Goal: Task Accomplishment & Management: Complete application form

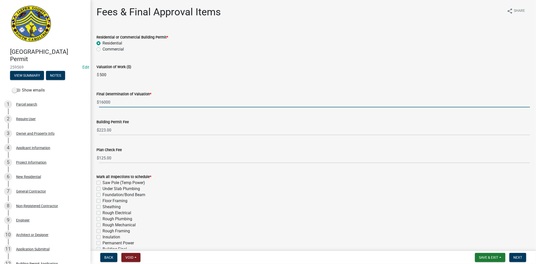
drag, startPoint x: 104, startPoint y: 101, endPoint x: 99, endPoint y: 101, distance: 5.0
click at [99, 101] on input "16000" at bounding box center [314, 102] width 431 height 10
type input "32000"
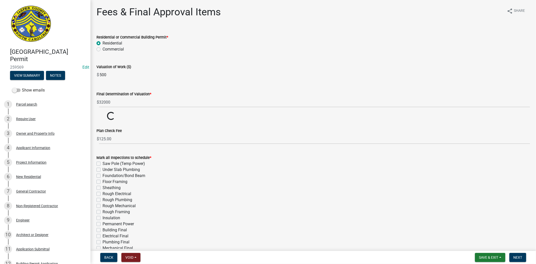
click at [206, 48] on div "Commercial" at bounding box center [312, 49] width 433 height 6
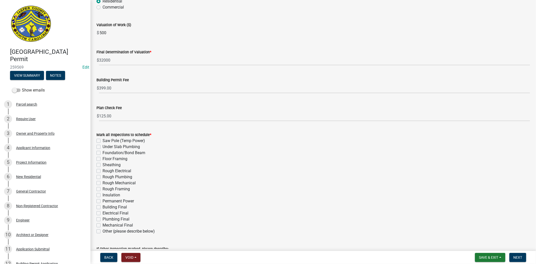
scroll to position [56, 0]
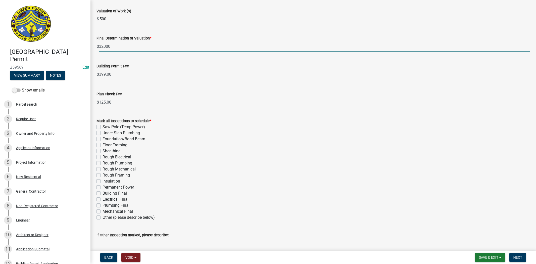
click at [103, 46] on input "32000" at bounding box center [314, 46] width 431 height 10
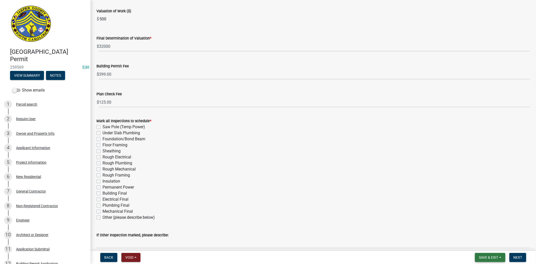
click at [483, 254] on button "Save & Exit" at bounding box center [490, 257] width 30 height 9
click at [480, 232] on button "Save" at bounding box center [485, 232] width 40 height 12
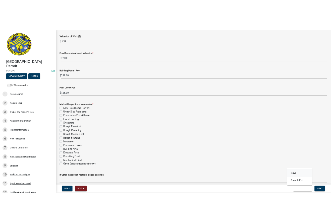
scroll to position [0, 0]
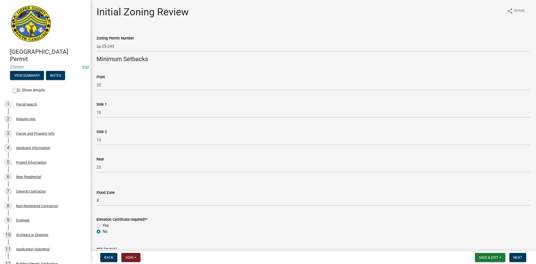
select select "61611ad6-14f2-499c-805c-58607f11e2fc"
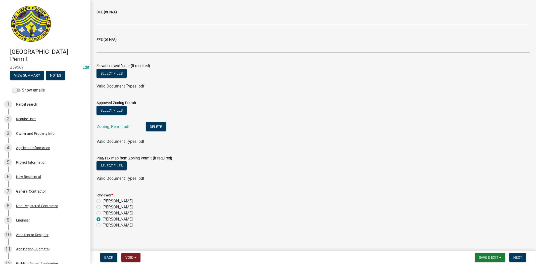
scroll to position [240, 0]
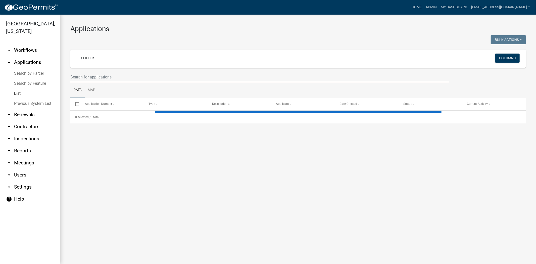
click at [84, 76] on input "text" at bounding box center [259, 77] width 378 height 10
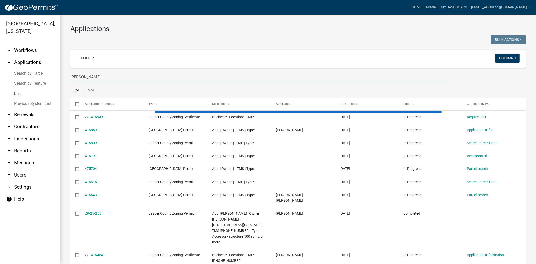
type input "preston"
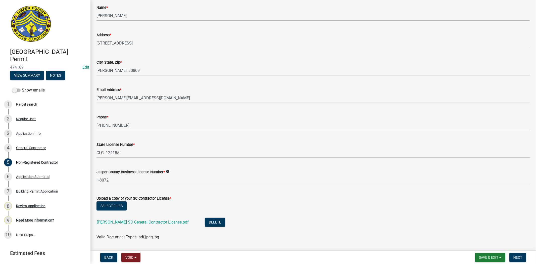
scroll to position [167, 0]
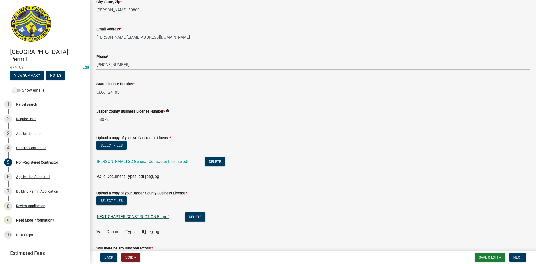
click at [137, 218] on link "NEXT CHAPTER CONSTRUCTION BL.pdf" at bounding box center [133, 216] width 72 height 5
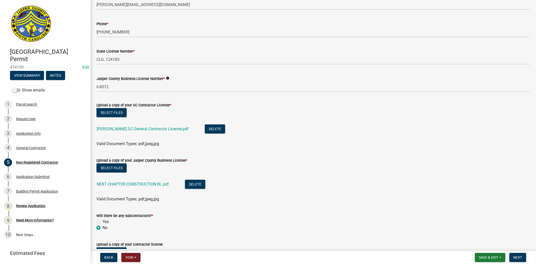
scroll to position [261, 0]
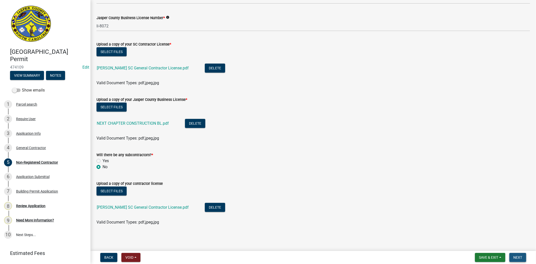
click at [519, 258] on span "Next" at bounding box center [517, 257] width 9 height 4
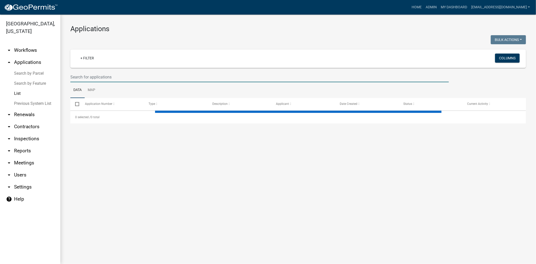
click at [146, 77] on input "text" at bounding box center [259, 77] width 378 height 10
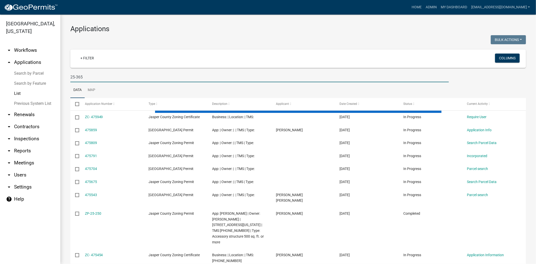
type input "25-365"
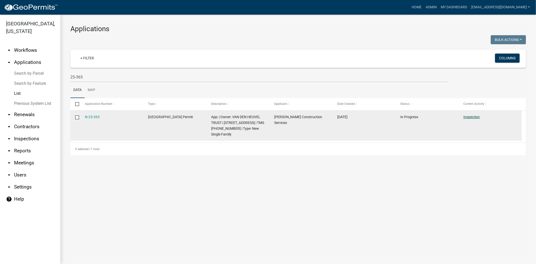
click at [476, 116] on link "Inspection" at bounding box center [471, 117] width 16 height 4
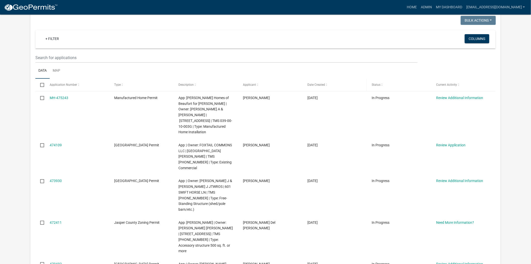
scroll to position [56, 0]
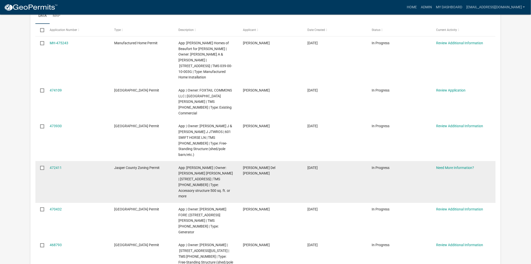
scroll to position [84, 0]
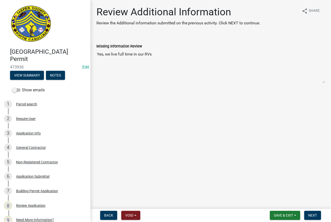
drag, startPoint x: 169, startPoint y: 53, endPoint x: 88, endPoint y: 59, distance: 81.5
click at [88, 59] on div "[GEOGRAPHIC_DATA] Permit 473930 Edit View Summary Notes Show emails 1 Parcel se…" at bounding box center [165, 111] width 331 height 222
click at [31, 133] on div "Application Info" at bounding box center [28, 134] width 25 height 4
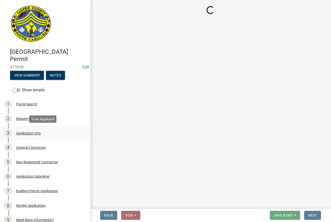
select select "f53fa719-3ff7-48d2-9eb7-3bbc18bb9995"
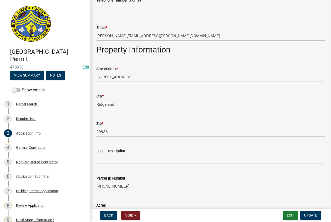
scroll to position [307, 0]
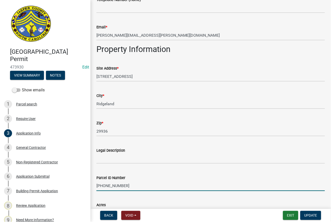
drag, startPoint x: 123, startPoint y: 186, endPoint x: 95, endPoint y: 190, distance: 28.6
click at [95, 190] on div "Parcel ID Number 024-00-03-078" at bounding box center [211, 179] width 236 height 23
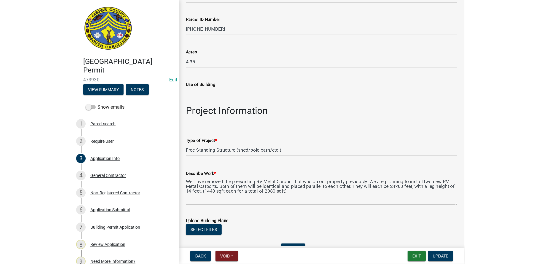
scroll to position [474, 0]
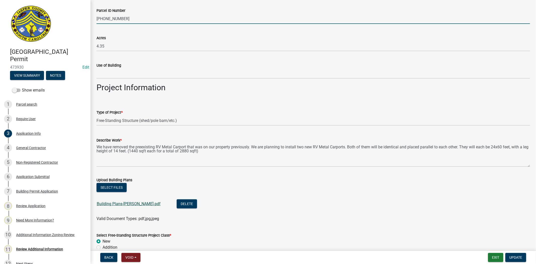
click at [115, 205] on link "Building Plans-Raley.pdf" at bounding box center [129, 203] width 64 height 5
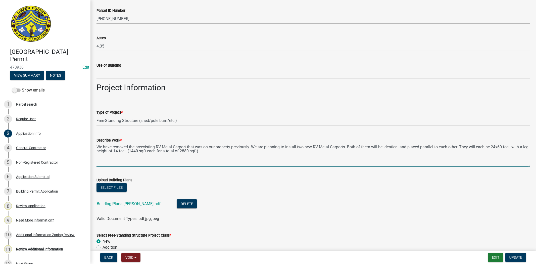
drag, startPoint x: 469, startPoint y: 147, endPoint x: 514, endPoint y: 149, distance: 45.0
click at [514, 149] on textarea "We have removed the preexisting RV Metal Carport that was on our property previ…" at bounding box center [312, 155] width 433 height 24
click at [284, 151] on textarea "We have removed the preexisting RV Metal Carport that was on our property previ…" at bounding box center [312, 155] width 433 height 24
drag, startPoint x: 296, startPoint y: 146, endPoint x: 346, endPoint y: 148, distance: 50.0
click at [346, 148] on textarea "We have removed the preexisting RV Metal Carport that was on our property previ…" at bounding box center [312, 155] width 433 height 24
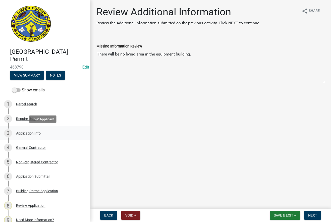
click at [36, 133] on div "Application Info" at bounding box center [28, 134] width 25 height 4
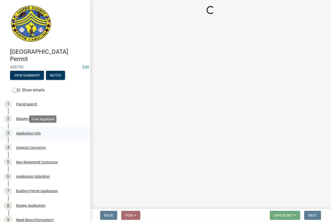
select select "f53fa719-3ff7-48d2-9eb7-3bbc18bb9995"
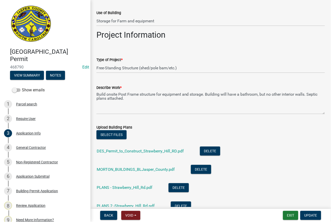
scroll to position [502, 0]
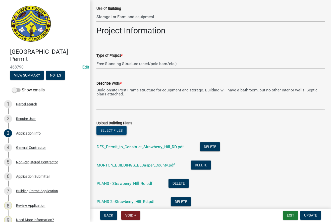
click at [114, 131] on button "Select files" at bounding box center [111, 130] width 30 height 9
click at [310, 214] on span "Update" at bounding box center [310, 215] width 13 height 4
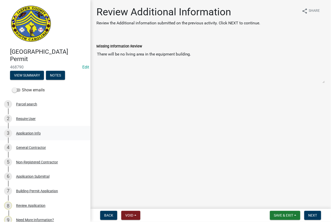
click at [29, 134] on div "Application Info" at bounding box center [28, 134] width 25 height 4
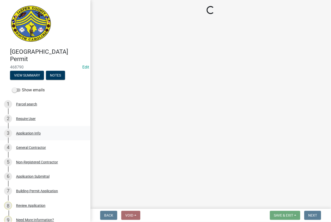
select select "f53fa719-3ff7-48d2-9eb7-3bbc18bb9995"
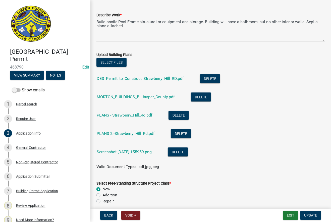
scroll to position [586, 0]
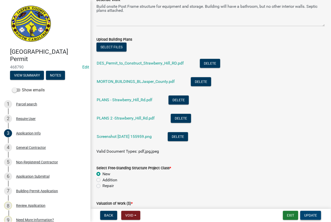
click at [313, 217] on button "Update" at bounding box center [310, 215] width 21 height 9
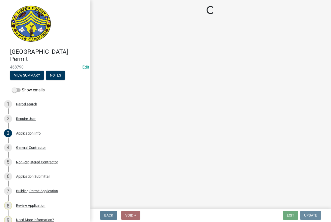
scroll to position [0, 0]
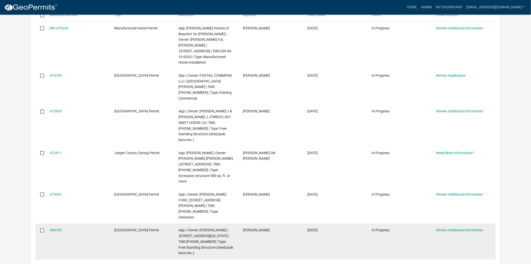
scroll to position [111, 0]
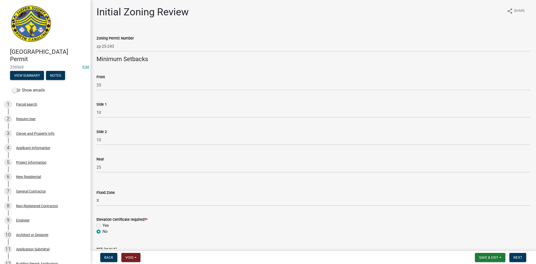
select select "61611ad6-14f2-499c-805c-58607f11e2fc"
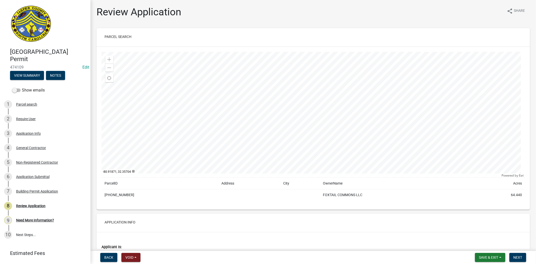
scroll to position [111, 0]
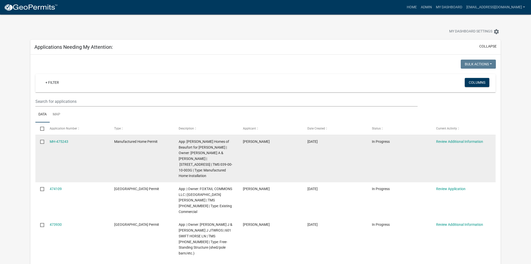
scroll to position [111, 0]
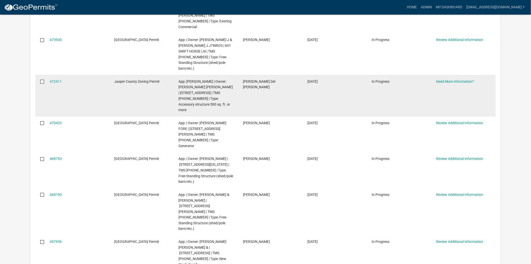
scroll to position [195, 0]
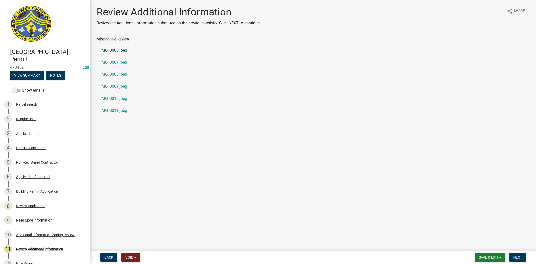
click at [109, 48] on link "IMG_8006.jpeg" at bounding box center [312, 50] width 433 height 12
click at [33, 148] on div "General Contractor" at bounding box center [31, 148] width 30 height 4
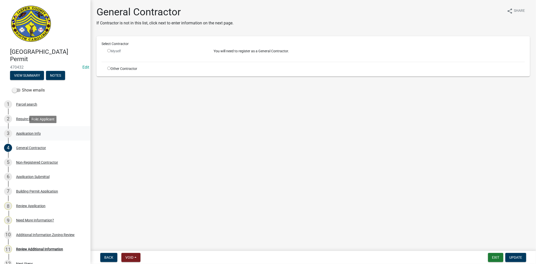
click at [36, 134] on div "Application Info" at bounding box center [28, 134] width 25 height 4
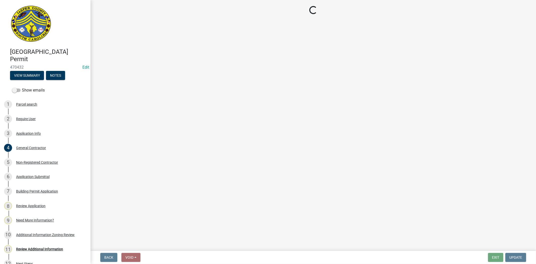
select select "b478e360-fce9-41b4-b88d-85855ee8e141"
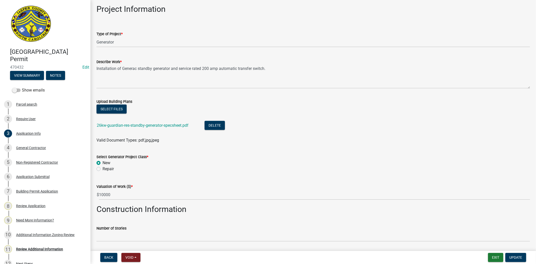
scroll to position [530, 0]
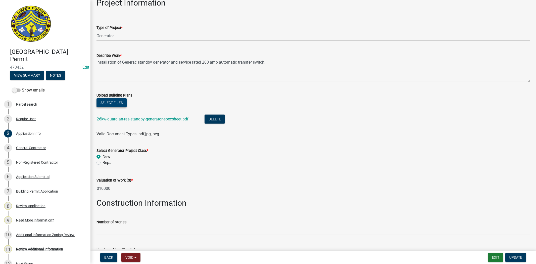
click at [109, 101] on button "Select files" at bounding box center [111, 102] width 30 height 9
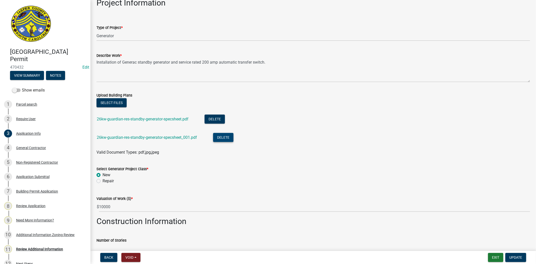
click at [224, 139] on button "Delete" at bounding box center [223, 137] width 20 height 9
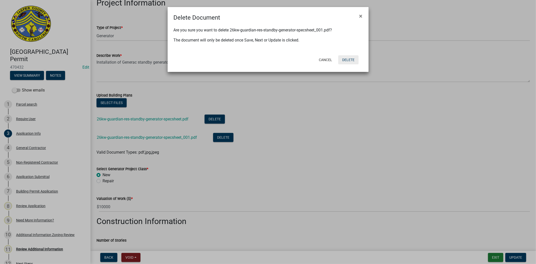
click at [345, 62] on button "Delete" at bounding box center [348, 59] width 20 height 9
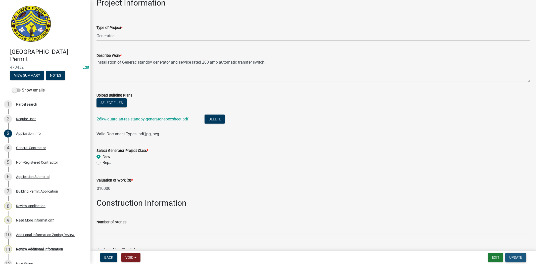
click at [520, 254] on button "Update" at bounding box center [515, 257] width 21 height 9
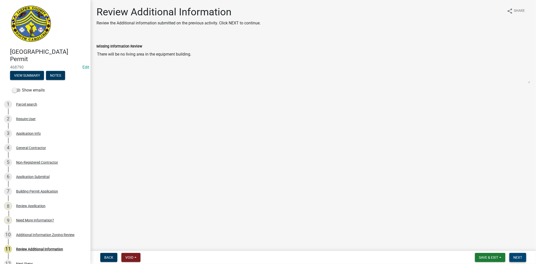
click at [521, 257] on span "Next" at bounding box center [517, 257] width 9 height 4
